Goal: Check status: Check status

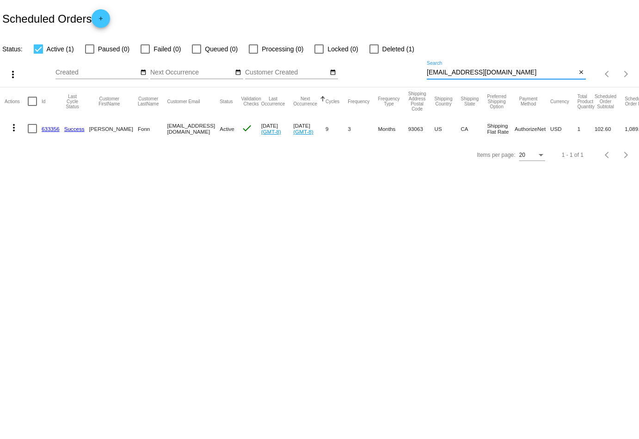
drag, startPoint x: 503, startPoint y: 73, endPoint x: 404, endPoint y: 73, distance: 98.5
click at [404, 73] on div "more_vert Oct Jan Feb Mar [DATE]" at bounding box center [319, 71] width 639 height 33
paste input "[PERSON_NAME].handsonhealing"
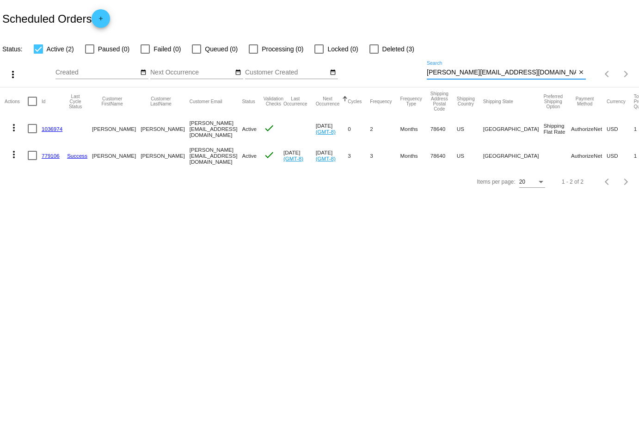
type input "[PERSON_NAME][EMAIL_ADDRESS][DOMAIN_NAME]"
click at [15, 123] on mat-icon "more_vert" at bounding box center [13, 127] width 11 height 11
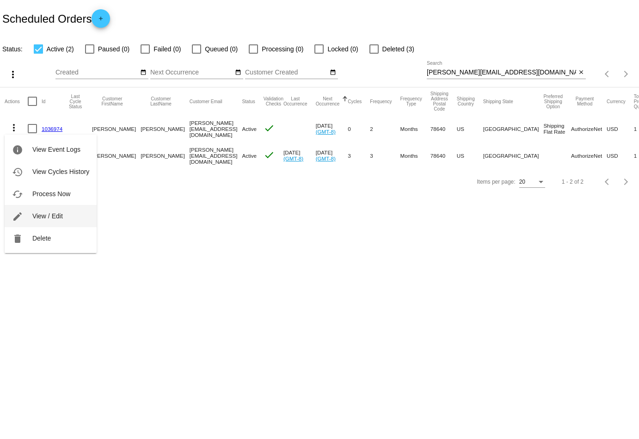
click at [30, 214] on button "edit View / Edit" at bounding box center [51, 216] width 92 height 22
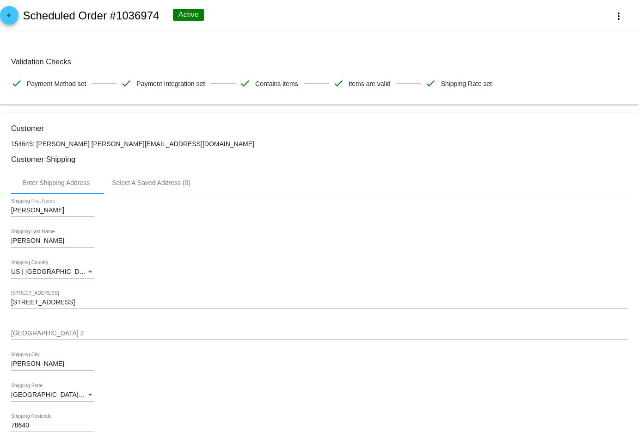
click at [8, 22] on mat-icon "arrow_back" at bounding box center [9, 17] width 11 height 11
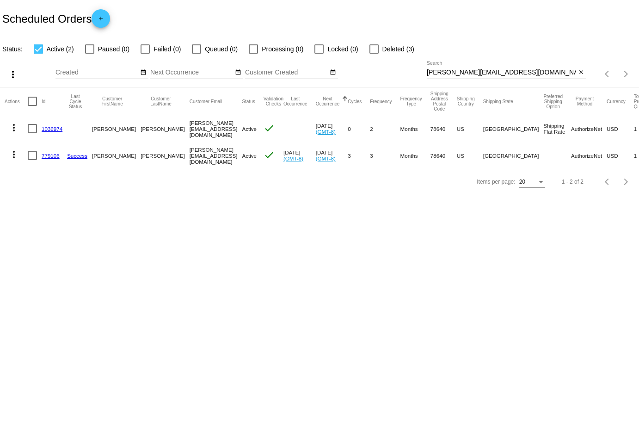
click at [369, 49] on div at bounding box center [373, 48] width 9 height 9
click at [374, 54] on input "Deleted (3)" at bounding box center [374, 54] width 0 height 0
checkbox input "true"
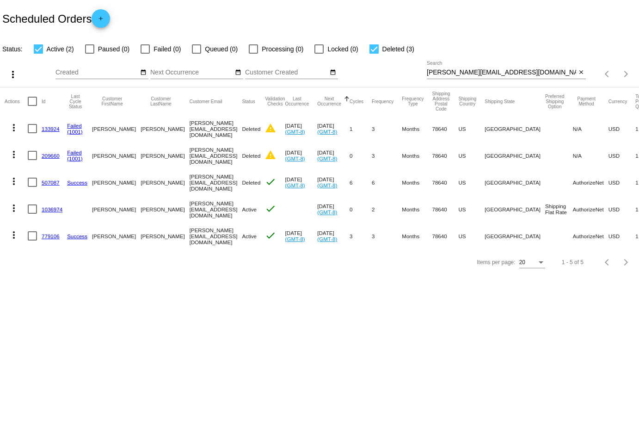
click at [13, 181] on mat-icon "more_vert" at bounding box center [13, 181] width 11 height 11
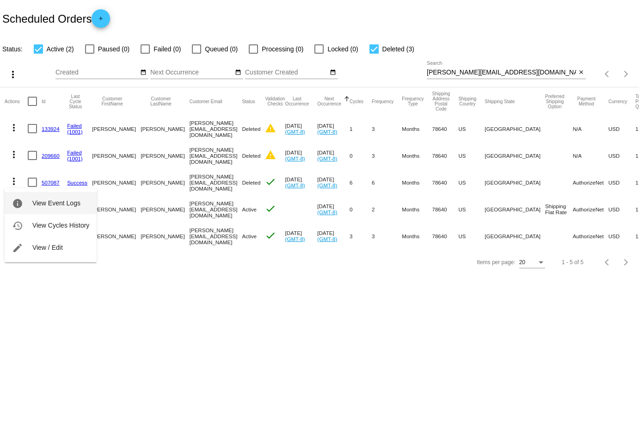
click at [41, 203] on span "View Event Logs" at bounding box center [56, 202] width 48 height 7
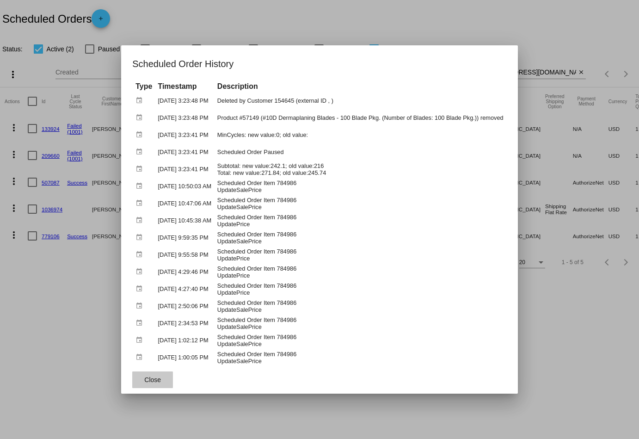
click at [146, 377] on span "Close" at bounding box center [152, 379] width 17 height 7
